Goal: Obtain resource: Obtain resource

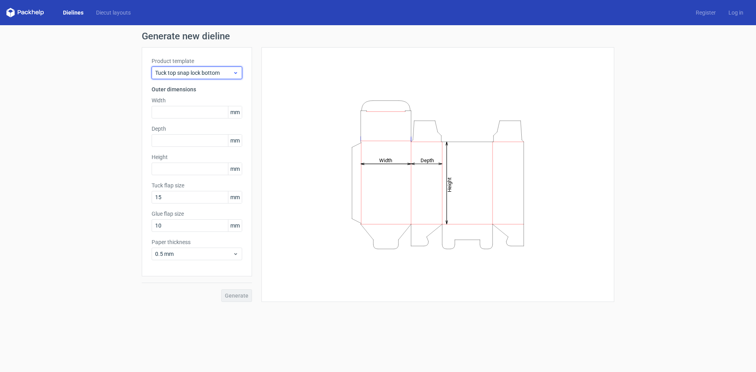
click at [236, 69] on div "Tuck top snap lock bottom" at bounding box center [197, 73] width 91 height 13
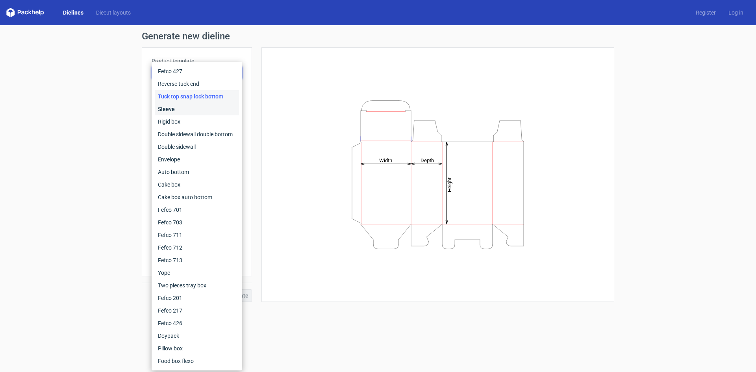
click at [186, 108] on div "Sleeve" at bounding box center [197, 109] width 84 height 13
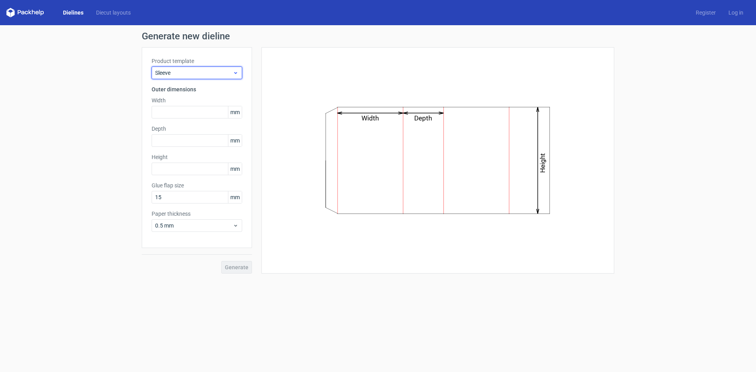
click at [233, 71] on icon at bounding box center [236, 73] width 6 height 6
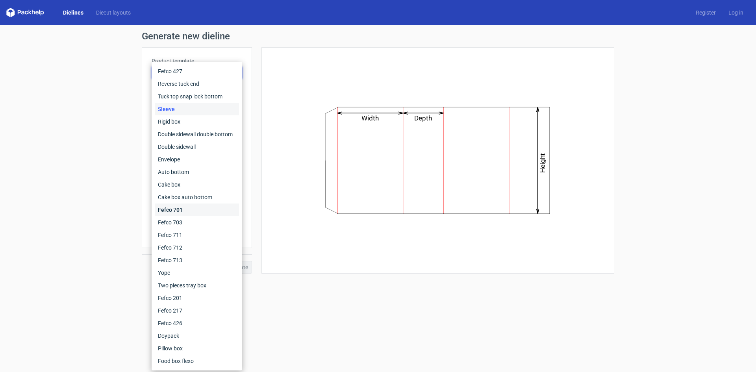
click at [172, 206] on div "Fefco 701" at bounding box center [197, 210] width 84 height 13
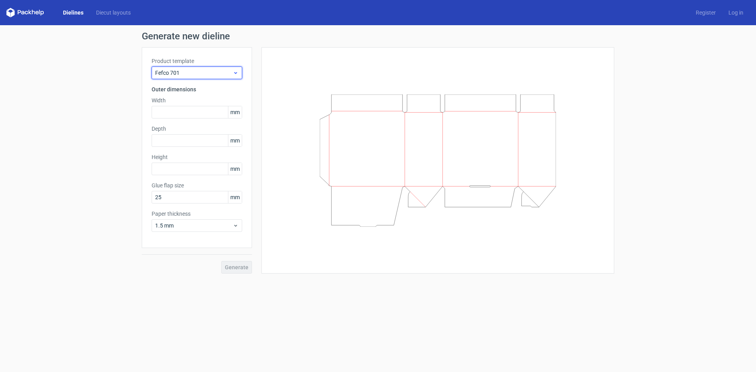
click at [219, 72] on span "Fefco 701" at bounding box center [194, 73] width 78 height 8
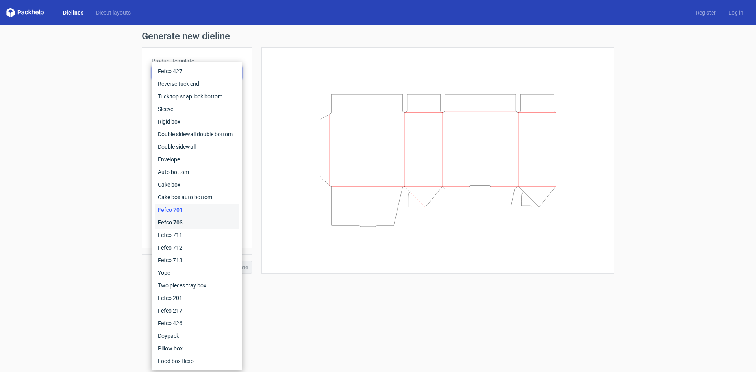
click at [173, 220] on div "Fefco 703" at bounding box center [197, 222] width 84 height 13
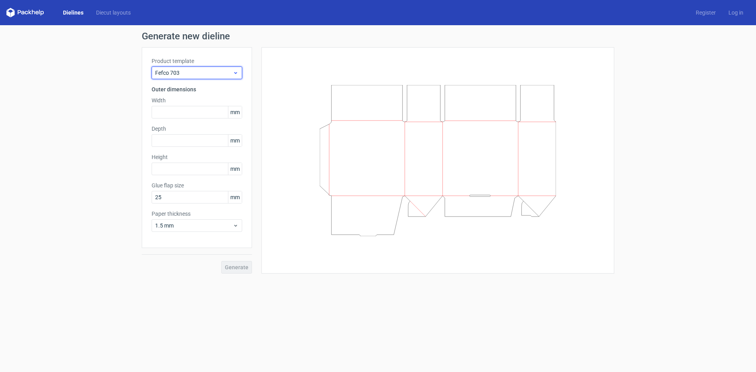
click at [225, 74] on span "Fefco 703" at bounding box center [194, 73] width 78 height 8
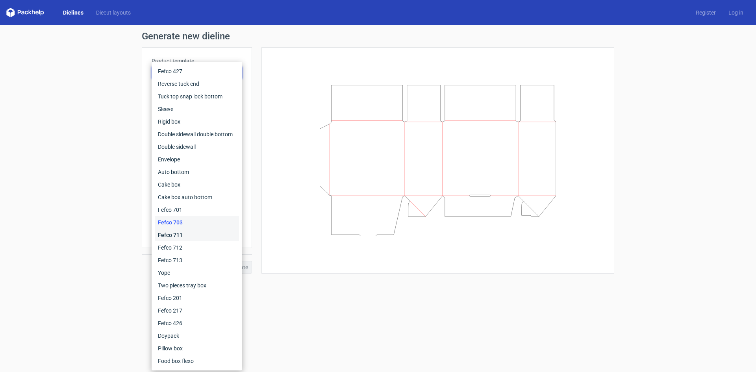
click at [181, 233] on div "Fefco 711" at bounding box center [197, 235] width 84 height 13
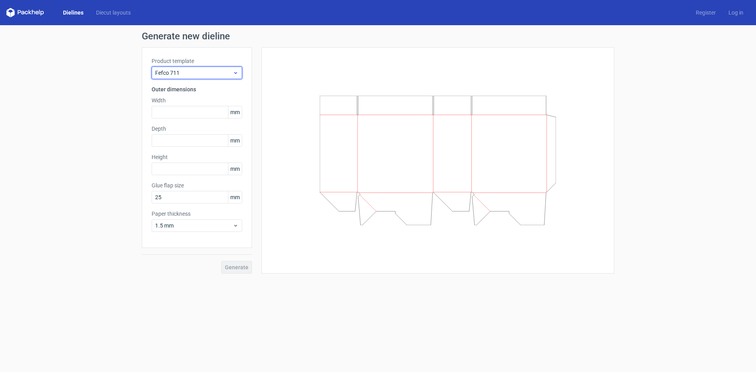
click at [233, 71] on icon at bounding box center [236, 73] width 6 height 6
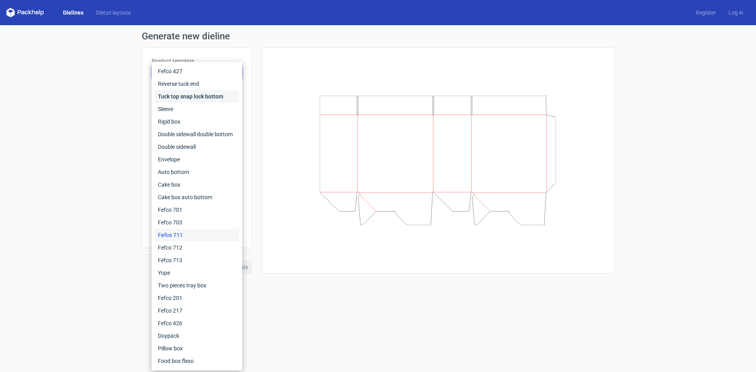
click at [203, 95] on div "Tuck top snap lock bottom" at bounding box center [197, 96] width 84 height 13
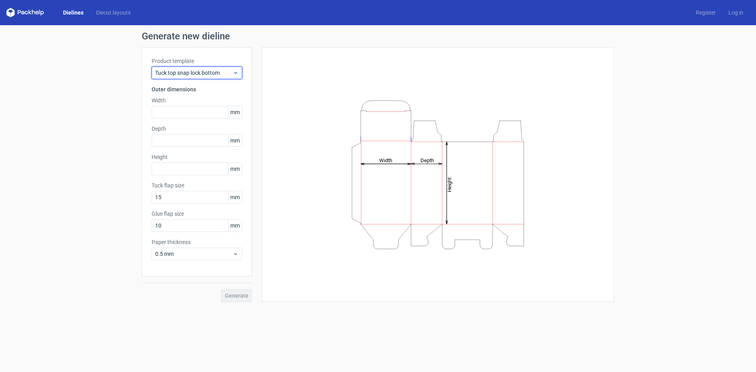
click at [219, 72] on span "Tuck top snap lock bottom" at bounding box center [194, 73] width 78 height 8
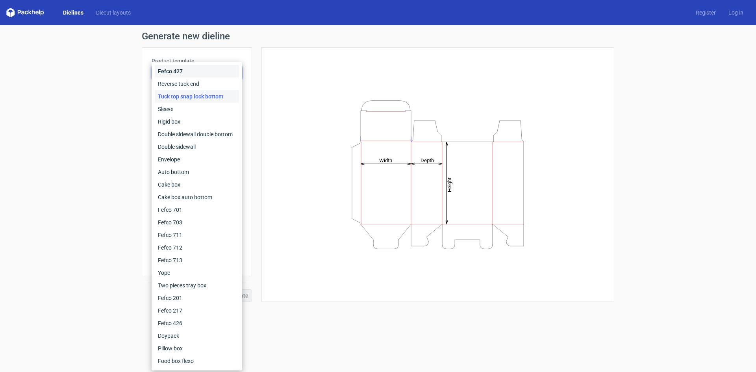
click at [175, 67] on div "Fefco 427" at bounding box center [197, 71] width 84 height 13
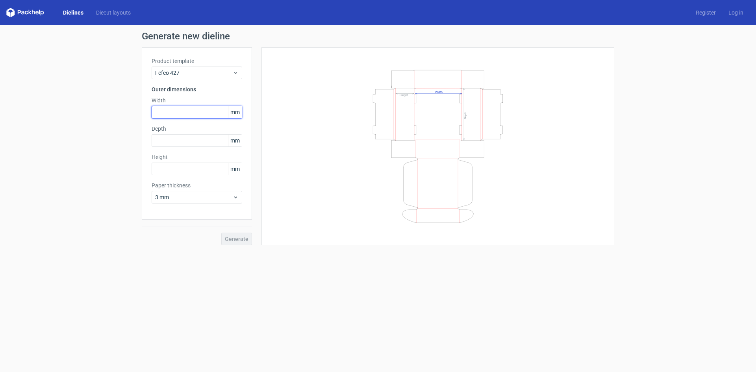
click at [183, 113] on input "text" at bounding box center [197, 112] width 91 height 13
type input "305"
click at [177, 143] on input "text" at bounding box center [197, 140] width 91 height 13
type input "215"
click at [170, 171] on input "text" at bounding box center [197, 169] width 91 height 13
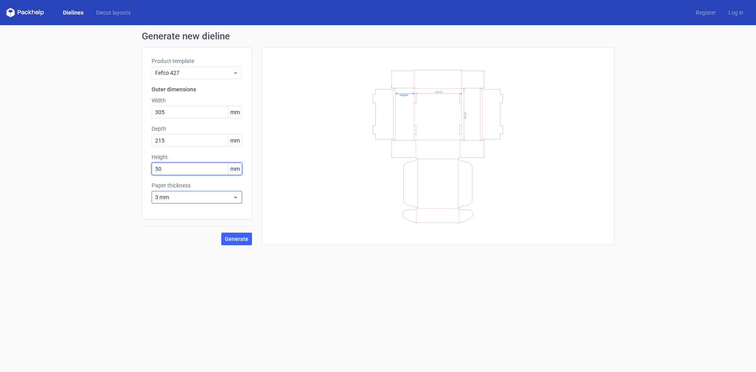
type input "50"
click at [236, 199] on icon at bounding box center [236, 197] width 6 height 6
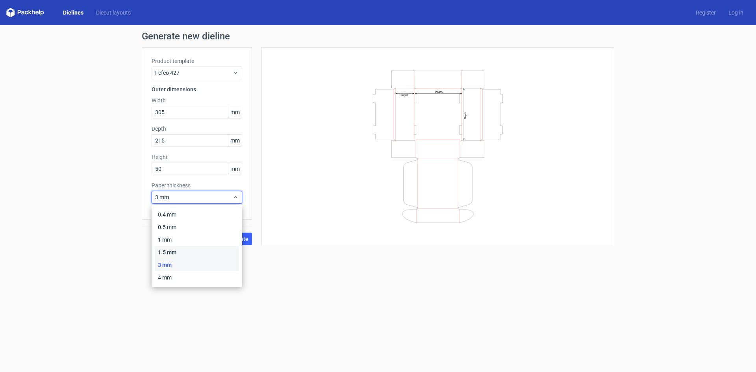
click at [174, 253] on div "1.5 mm" at bounding box center [197, 252] width 84 height 13
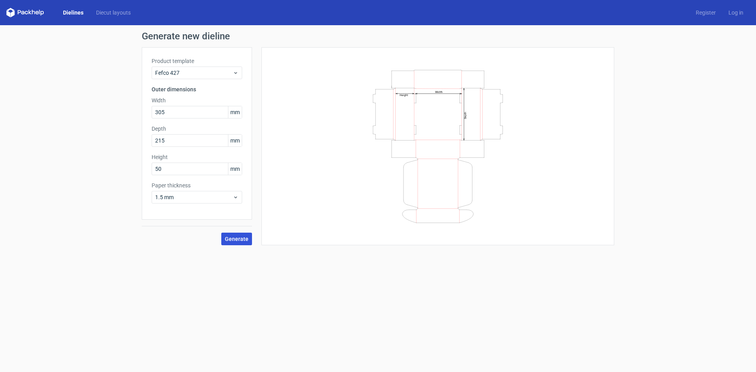
click at [239, 238] on span "Generate" at bounding box center [237, 239] width 24 height 6
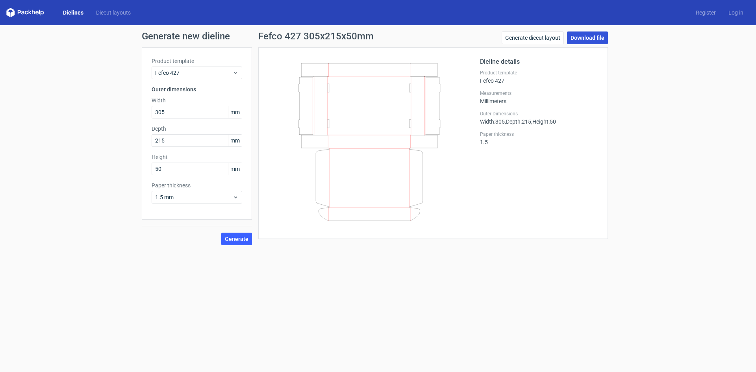
click at [588, 36] on link "Download file" at bounding box center [587, 38] width 41 height 13
